Goal: Information Seeking & Learning: Learn about a topic

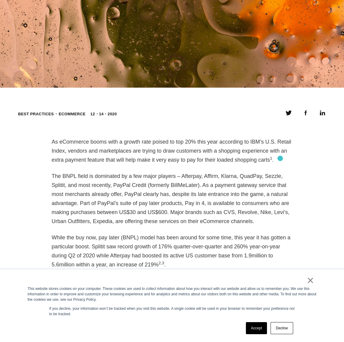
scroll to position [451, 0]
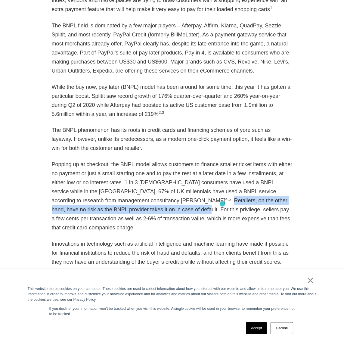
drag, startPoint x: 260, startPoint y: 191, endPoint x: 222, endPoint y: 204, distance: 40.0
click at [222, 204] on p "Popping up at checkout, the BNPL model allows customers to finance smaller tick…" at bounding box center [172, 196] width 241 height 72
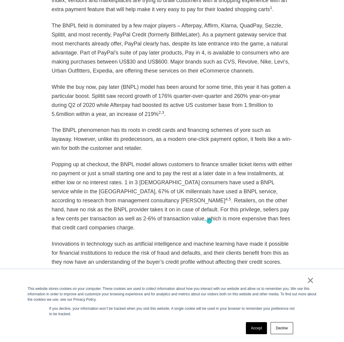
click at [209, 221] on p "Popping up at checkout, the BNPL model allows customers to finance smaller tick…" at bounding box center [172, 196] width 241 height 72
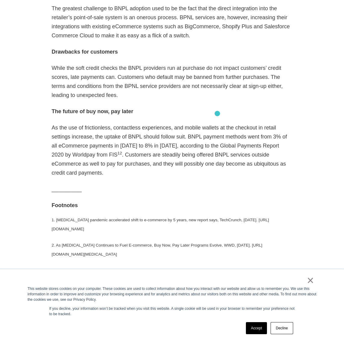
scroll to position [1053, 0]
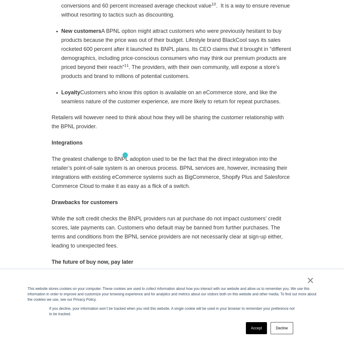
click at [125, 155] on p "The greatest challenge to BNPL adoption used to be the fact that the direct int…" at bounding box center [172, 172] width 241 height 36
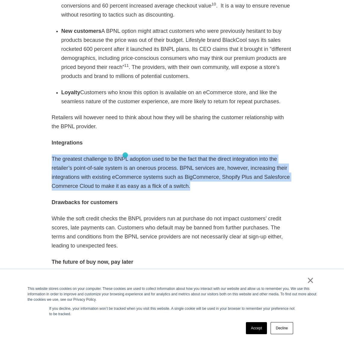
click at [125, 155] on p "The greatest challenge to BNPL adoption used to be the fact that the direct int…" at bounding box center [172, 172] width 241 height 36
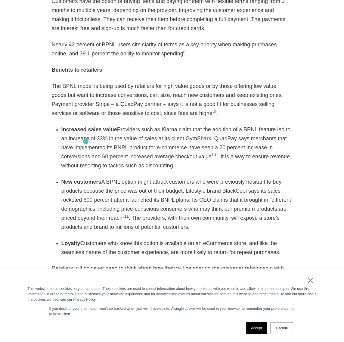
click at [81, 138] on li "Increased sales value Providers such as Klarna claim that the addition of a BPN…" at bounding box center [176, 147] width 231 height 45
click at [72, 126] on strong "Increased sales value" at bounding box center [89, 129] width 56 height 6
drag, startPoint x: 58, startPoint y: 112, endPoint x: 282, endPoint y: 236, distance: 256.1
click at [282, 236] on div "As eCommerce booms with a growth rate poised to top 20% this year according to …" at bounding box center [172, 134] width 241 height 1197
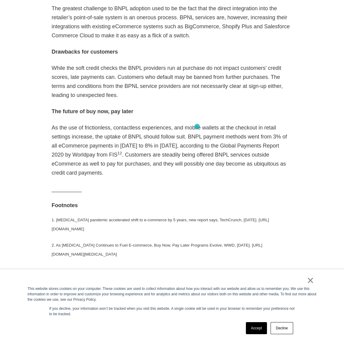
scroll to position [1053, 0]
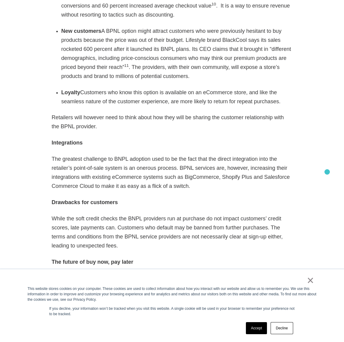
copy div "Loremipsu dolor sitam Consectet adip el Seddoe tempo inci utl etdolore ma a ENI…"
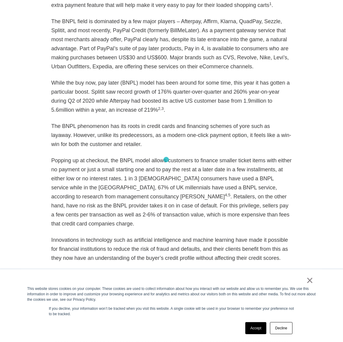
scroll to position [451, 0]
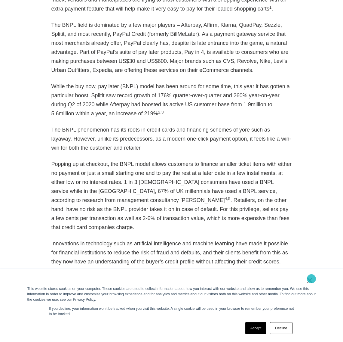
click at [312, 279] on link "×" at bounding box center [310, 279] width 7 height 5
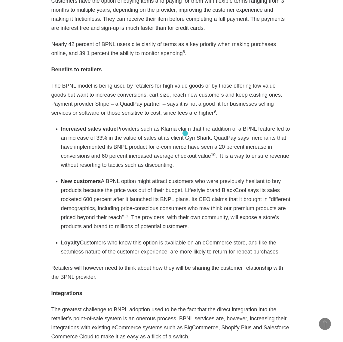
scroll to position [752, 0]
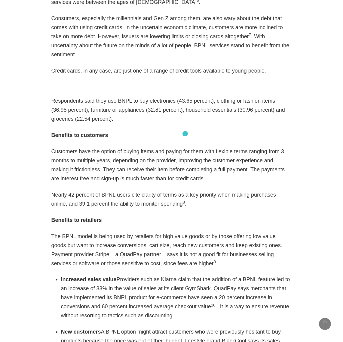
click at [202, 165] on div "As eCommerce booms with a growth rate poised to top 20% this year according to …" at bounding box center [171, 283] width 241 height 1197
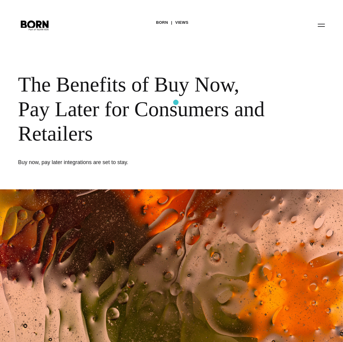
scroll to position [451, 0]
